Goal: Information Seeking & Learning: Learn about a topic

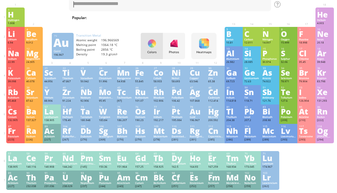
scroll to position [22, 0]
click at [200, 115] on div "Au" at bounding box center [197, 111] width 15 height 7
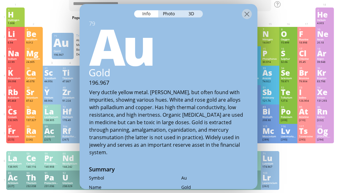
click at [249, 12] on div at bounding box center [247, 14] width 10 height 10
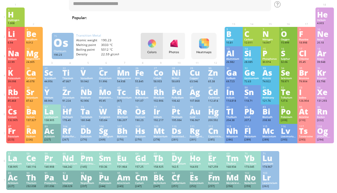
click at [137, 122] on div "190.23" at bounding box center [142, 120] width 15 height 4
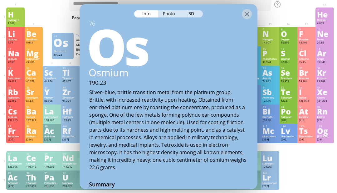
click at [192, 14] on div "3D" at bounding box center [191, 13] width 22 height 7
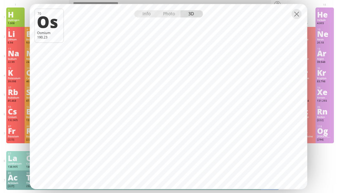
click at [299, 19] on div at bounding box center [297, 14] width 10 height 10
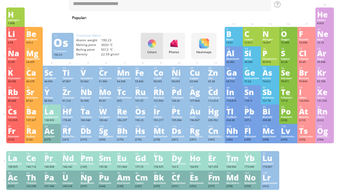
click at [164, 161] on div "Tb" at bounding box center [161, 157] width 15 height 7
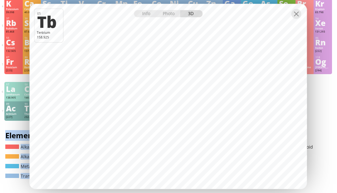
scroll to position [91, 0]
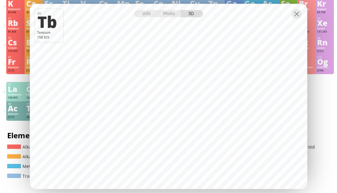
click at [170, 17] on div "Photo" at bounding box center [169, 13] width 22 height 7
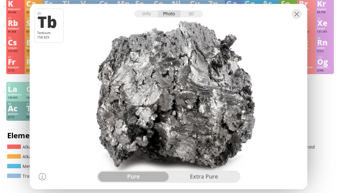
click at [197, 17] on div "3D" at bounding box center [191, 13] width 22 height 7
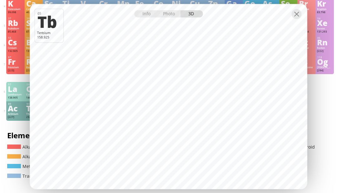
click at [299, 19] on div at bounding box center [297, 14] width 10 height 10
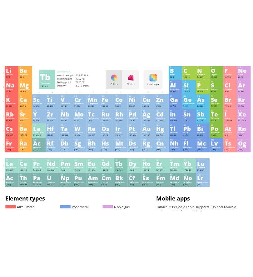
scroll to position [0, 0]
